Goal: Check status

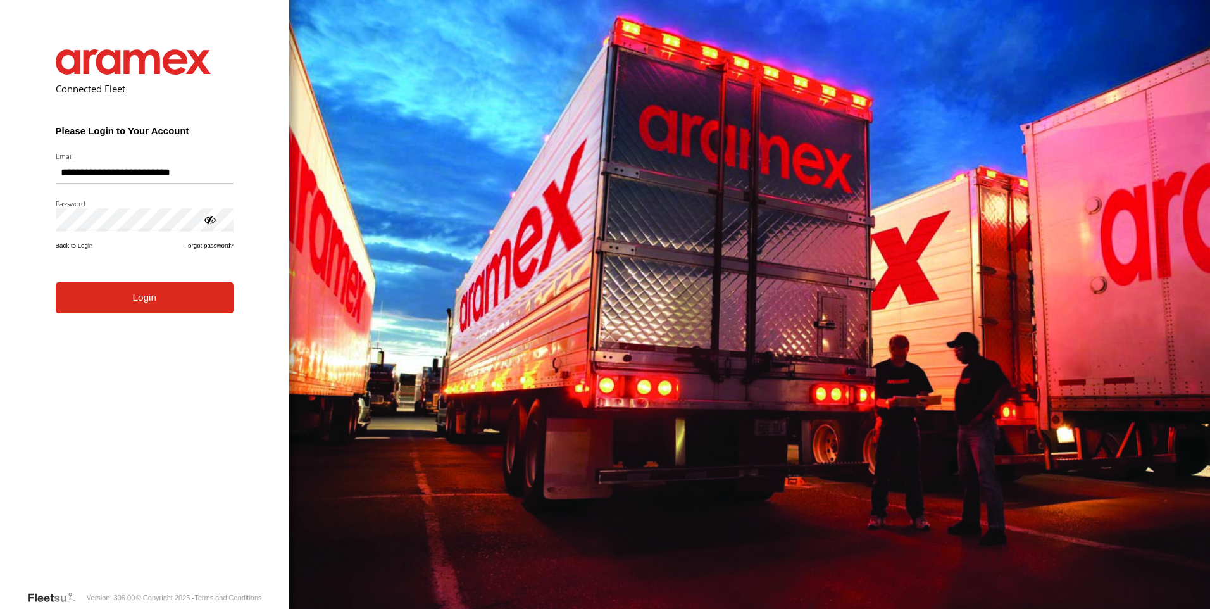
click at [56, 282] on button "Login" at bounding box center [145, 297] width 178 height 31
